Goal: Information Seeking & Learning: Learn about a topic

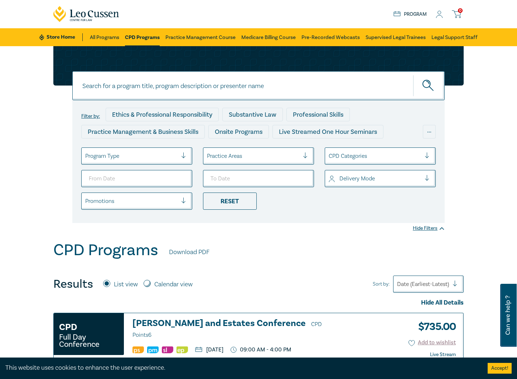
click at [194, 84] on input at bounding box center [258, 85] width 372 height 29
type input "insolvency"
click at [413, 75] on button "submit" at bounding box center [429, 86] width 32 height 22
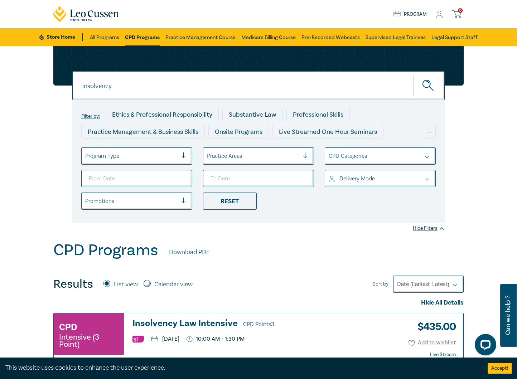
click at [192, 325] on h3 "Insolvency Law Intensive CPD Points 3" at bounding box center [229, 324] width 195 height 11
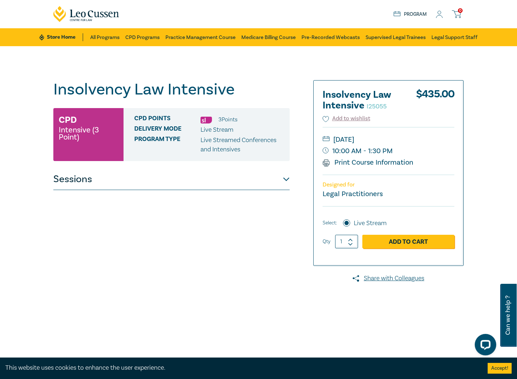
click at [130, 180] on button "Sessions" at bounding box center [171, 179] width 236 height 21
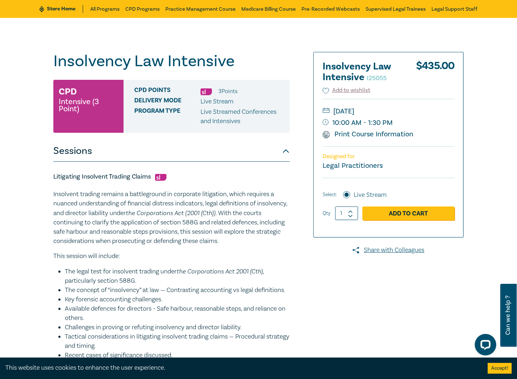
scroll to position [72, 0]
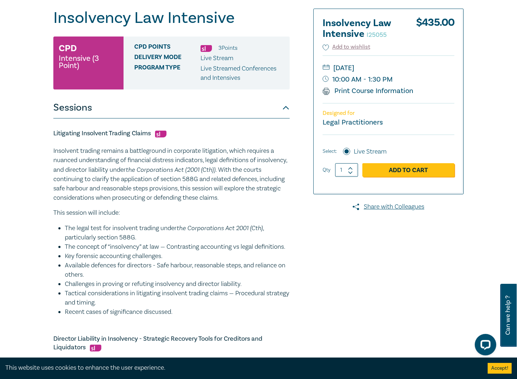
drag, startPoint x: 159, startPoint y: 289, endPoint x: 162, endPoint y: 293, distance: 5.9
click at [159, 280] on li "Available defences for directors - Safe harbour, reasonable steps, and reliance…" at bounding box center [177, 270] width 225 height 19
drag, startPoint x: 184, startPoint y: 324, endPoint x: 52, endPoint y: 133, distance: 232.2
click at [52, 133] on div "Insolvency Law Intensive I25055 CPD Intensive (3 Point) CPD Points 3 Point s De…" at bounding box center [188, 386] width 279 height 754
copy div "Loremipsum Dolorsita Consect Adipis Elitseddo eiusmod tempori u laboreetdolo ma…"
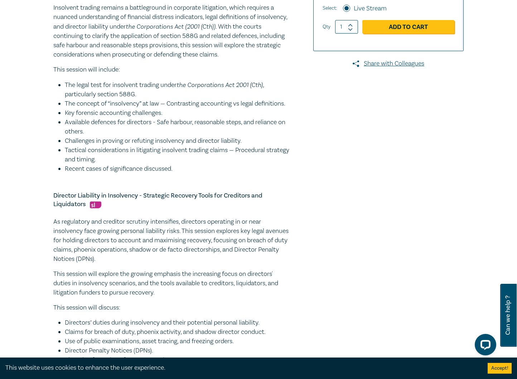
click at [192, 255] on p "As regulatory and creditor scrutiny intensifies, directors operating in or near…" at bounding box center [171, 240] width 236 height 47
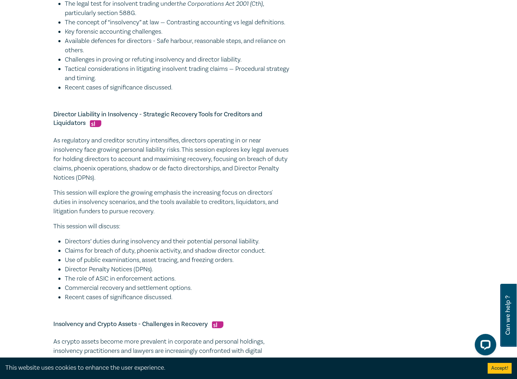
scroll to position [322, 0]
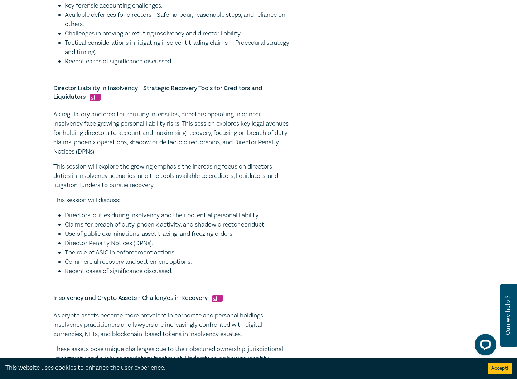
click at [188, 248] on li "Director Penalty Notices (DPNs)." at bounding box center [177, 243] width 225 height 9
drag, startPoint x: 182, startPoint y: 282, endPoint x: 32, endPoint y: 97, distance: 238.7
click at [32, 97] on div "Insolvency Law Intensive I25055 CPD Intensive (3 Point) CPD Points 3 Point s De…" at bounding box center [258, 135] width 517 height 822
copy div "Loremips Dolorsita co Adipiscing - Elitseddo Eiusmodt Incid utl Etdolorem ali E…"
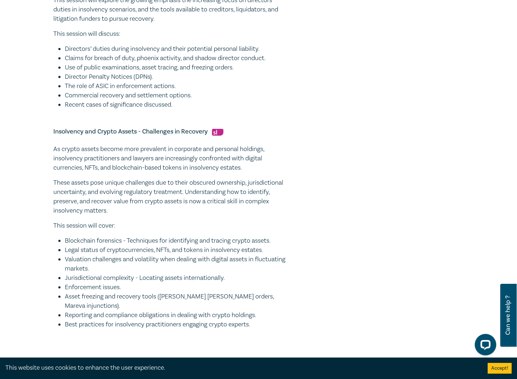
scroll to position [501, 0]
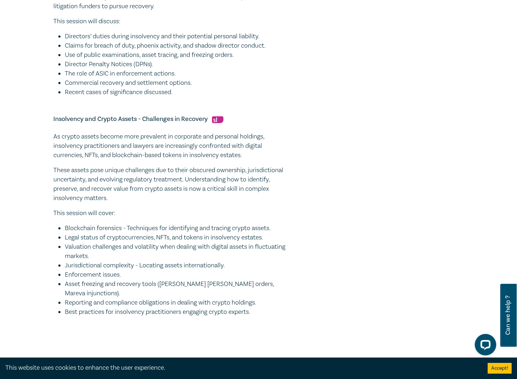
drag, startPoint x: 265, startPoint y: 316, endPoint x: 46, endPoint y: 121, distance: 293.4
copy div "Loremipsum dol Sitame Consec - Adipiscing el Seddoeiu Te incidi utlabo etdolo m…"
